Goal: Find specific page/section: Find specific page/section

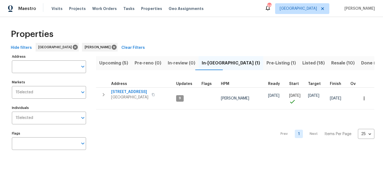
click at [32, 65] on input "Address" at bounding box center [45, 66] width 66 height 13
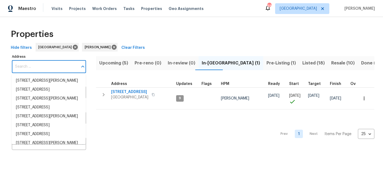
paste input "3909 Trenton Pl, Denton, TX 76208"
type input "3909 Trenton Pl, Denton, TX 76208"
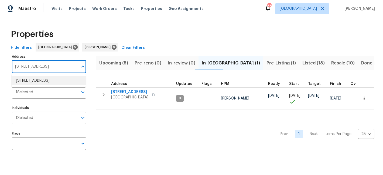
click at [35, 85] on ul "3909 Trenton Pl Denton TX 76208" at bounding box center [49, 80] width 74 height 13
click at [39, 82] on li "3909 Trenton Pl Denton TX 76208" at bounding box center [49, 80] width 74 height 9
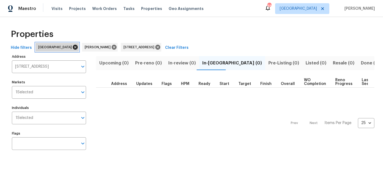
click at [73, 46] on icon at bounding box center [75, 47] width 5 height 5
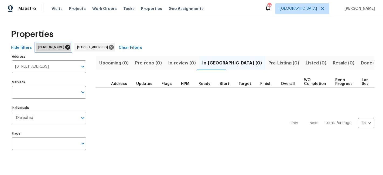
click at [67, 47] on icon at bounding box center [67, 47] width 5 height 5
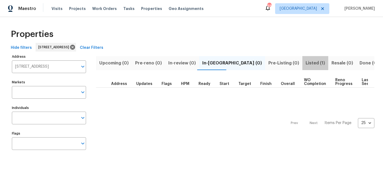
click at [305, 61] on span "Listed (1)" at bounding box center [314, 63] width 19 height 8
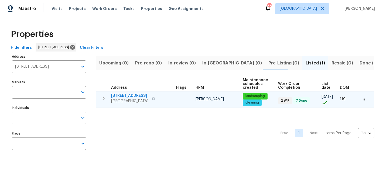
click at [128, 96] on span "3909 Trenton Pl" at bounding box center [129, 95] width 37 height 5
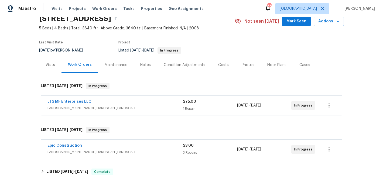
scroll to position [26, 0]
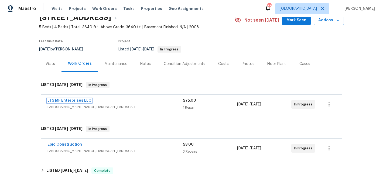
click at [81, 99] on link "LTS MF Enterprises LLC" at bounding box center [69, 101] width 44 height 4
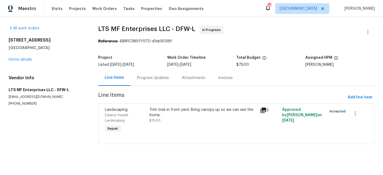
click at [176, 121] on div "Trim tree in front yard. Bring canopy up so we can see the home. $75.00" at bounding box center [203, 115] width 108 height 16
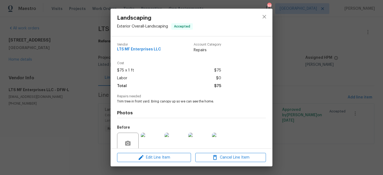
scroll to position [46, 0]
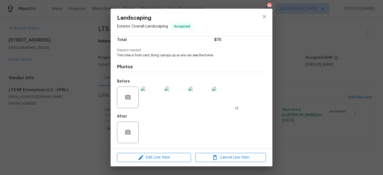
click at [147, 99] on img at bounding box center [152, 98] width 22 height 22
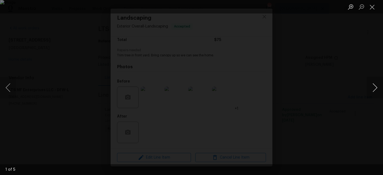
click at [377, 87] on button "Next image" at bounding box center [375, 88] width 16 height 22
click at [371, 85] on button "Next image" at bounding box center [375, 88] width 16 height 22
click at [375, 85] on button "Next image" at bounding box center [375, 88] width 16 height 22
click at [376, 86] on button "Next image" at bounding box center [375, 88] width 16 height 22
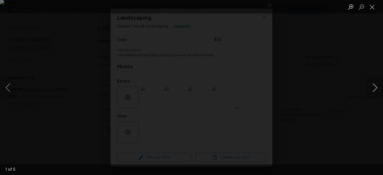
click at [376, 86] on button "Next image" at bounding box center [375, 88] width 16 height 22
click at [371, 5] on button "Close lightbox" at bounding box center [372, 6] width 11 height 9
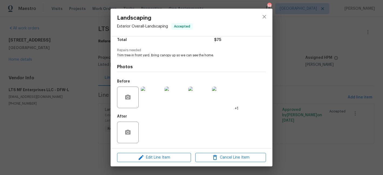
click at [153, 133] on div "After" at bounding box center [191, 128] width 149 height 35
click at [143, 98] on img at bounding box center [152, 98] width 22 height 22
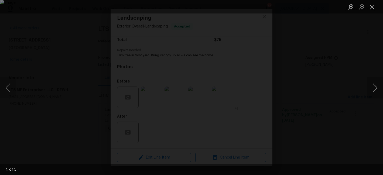
click at [371, 87] on button "Next image" at bounding box center [375, 88] width 16 height 22
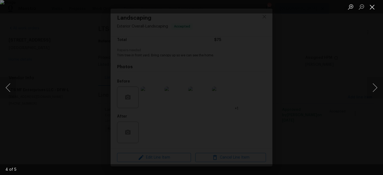
click at [372, 7] on button "Close lightbox" at bounding box center [372, 6] width 11 height 9
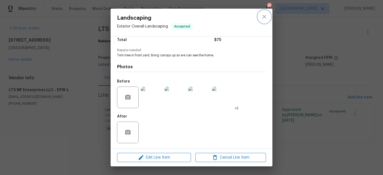
click at [264, 14] on icon "close" at bounding box center [264, 16] width 6 height 6
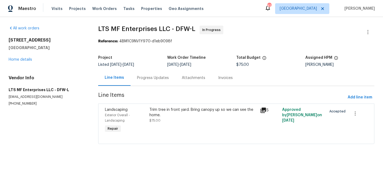
click at [143, 78] on div "Progress Updates" at bounding box center [153, 77] width 32 height 5
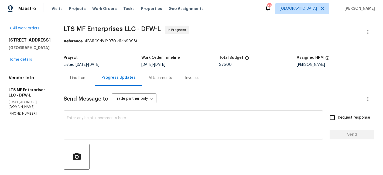
click at [70, 76] on div "Line Items" at bounding box center [79, 77] width 18 height 5
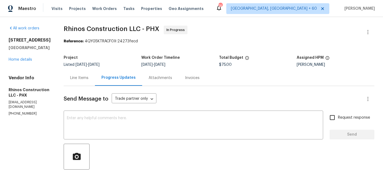
click at [67, 77] on div "Line Items" at bounding box center [79, 78] width 31 height 16
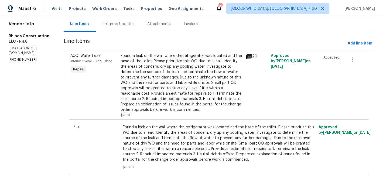
scroll to position [62, 0]
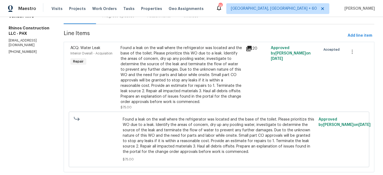
click at [142, 78] on div "Found a leak on the wall where the refrigerator was located and the base of the…" at bounding box center [181, 74] width 122 height 59
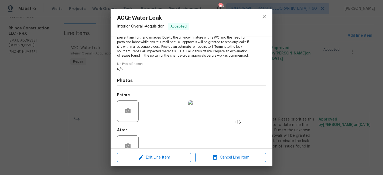
scroll to position [91, 0]
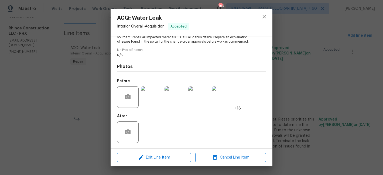
click at [151, 90] on img at bounding box center [152, 97] width 22 height 22
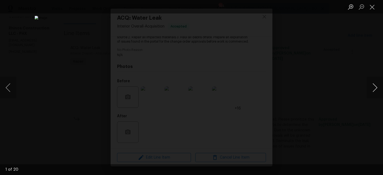
click at [378, 87] on button "Next image" at bounding box center [375, 88] width 16 height 22
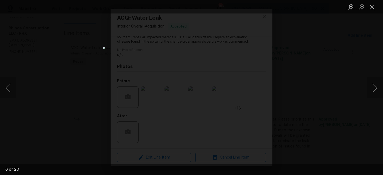
click at [378, 87] on button "Next image" at bounding box center [375, 88] width 16 height 22
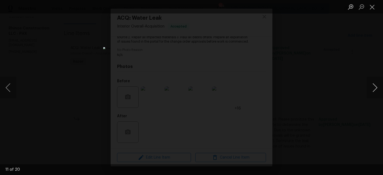
click at [378, 87] on button "Next image" at bounding box center [375, 88] width 16 height 22
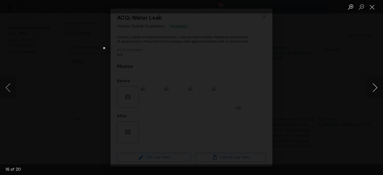
click at [378, 87] on button "Next image" at bounding box center [375, 88] width 16 height 22
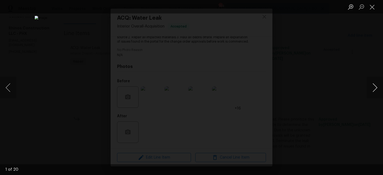
click at [378, 87] on button "Next image" at bounding box center [375, 88] width 16 height 22
click at [371, 8] on button "Close lightbox" at bounding box center [372, 6] width 11 height 9
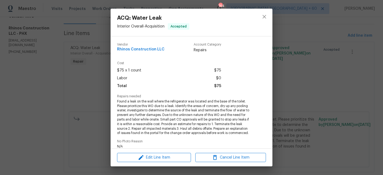
scroll to position [0, 0]
click at [266, 16] on icon "close" at bounding box center [264, 16] width 6 height 6
